Goal: Transaction & Acquisition: Purchase product/service

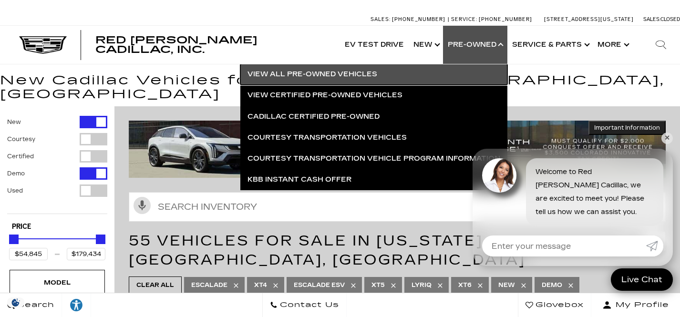
click at [317, 71] on link "View All Pre-Owned Vehicles" at bounding box center [373, 74] width 267 height 21
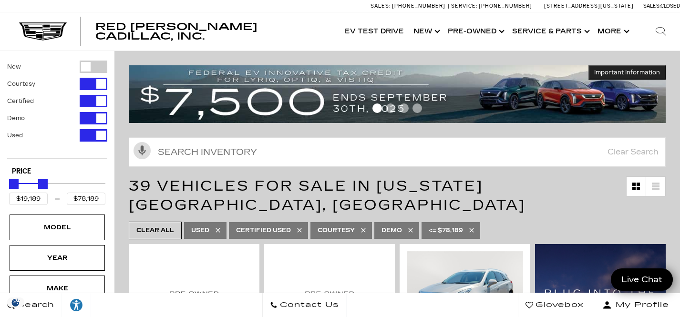
drag, startPoint x: 100, startPoint y: 186, endPoint x: 29, endPoint y: 184, distance: 71.6
click at [29, 184] on div "Price" at bounding box center [57, 184] width 96 height 17
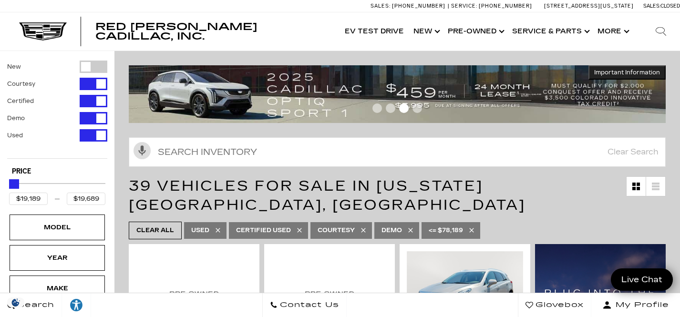
drag, startPoint x: 43, startPoint y: 183, endPoint x: 14, endPoint y: 189, distance: 29.8
click at [14, 189] on div "Price" at bounding box center [57, 184] width 96 height 17
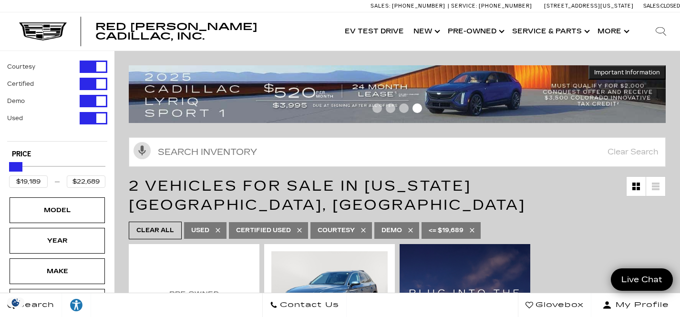
type input "$21,689"
click at [16, 168] on div "Maximum Price" at bounding box center [15, 167] width 10 height 10
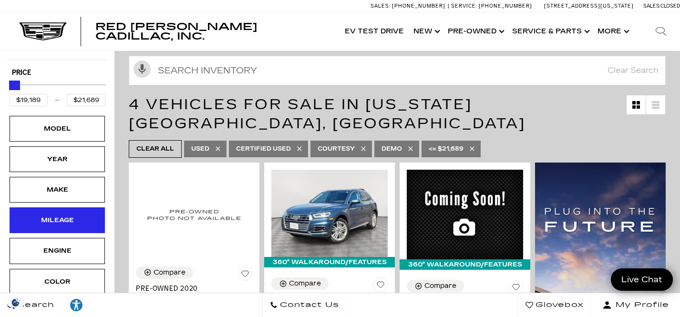
scroll to position [81, 0]
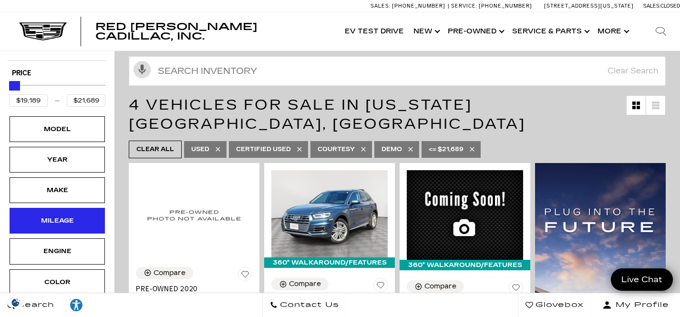
click at [56, 212] on div "Mileage" at bounding box center [57, 221] width 95 height 26
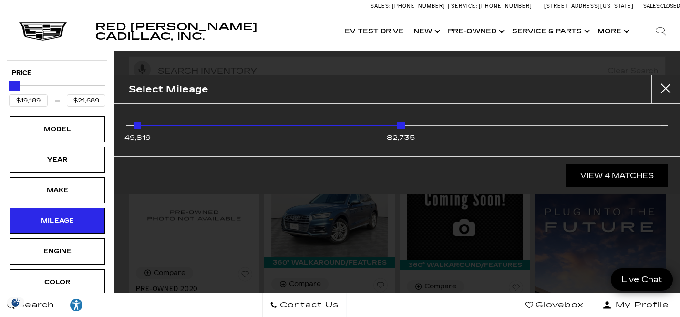
drag, startPoint x: 666, startPoint y: 126, endPoint x: 454, endPoint y: 129, distance: 211.8
click at [454, 129] on div "49,819 82,735" at bounding box center [398, 127] width 528 height 19
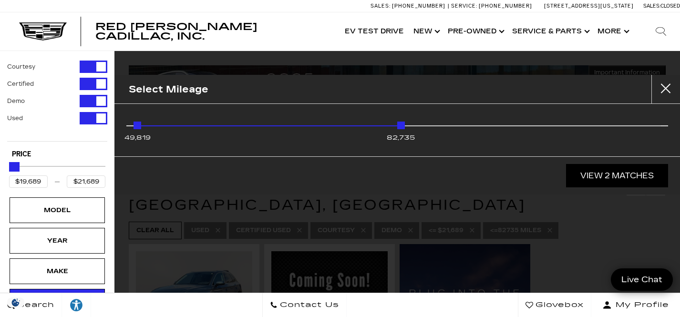
drag, startPoint x: 402, startPoint y: 127, endPoint x: 364, endPoint y: 128, distance: 37.7
click at [364, 128] on div "49,819 82,735" at bounding box center [398, 127] width 528 height 19
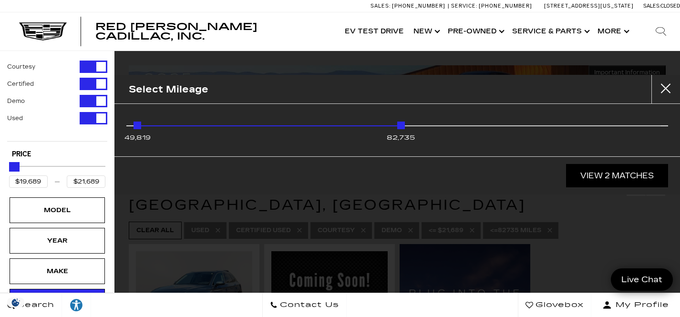
drag, startPoint x: 397, startPoint y: 125, endPoint x: 332, endPoint y: 125, distance: 65.4
click at [333, 125] on div "49,819 82,735" at bounding box center [398, 127] width 528 height 19
drag, startPoint x: 399, startPoint y: 125, endPoint x: 328, endPoint y: 125, distance: 70.6
click at [328, 125] on div "49,819 82,735" at bounding box center [398, 127] width 528 height 19
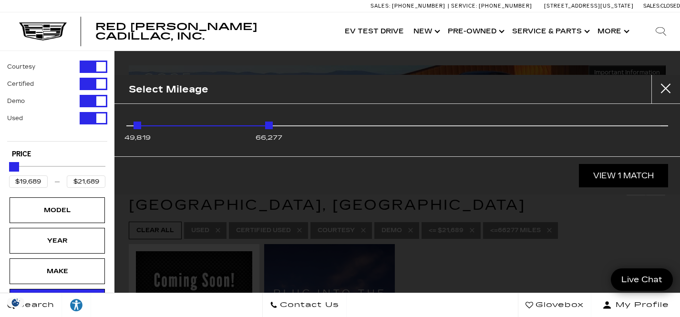
type input "$20,639"
click at [600, 173] on link "View 1 Match" at bounding box center [623, 175] width 89 height 23
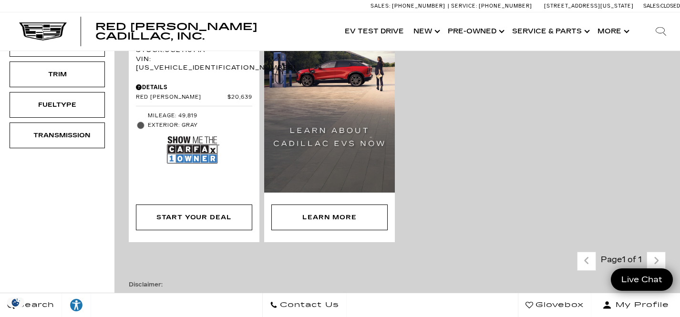
scroll to position [438, 0]
